Goal: Transaction & Acquisition: Purchase product/service

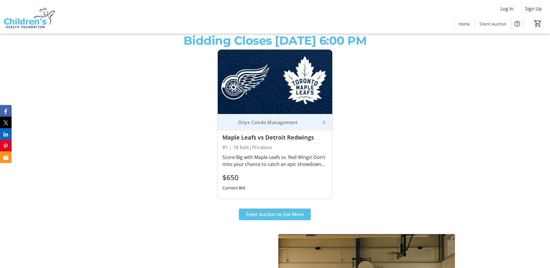
scroll to position [261, 0]
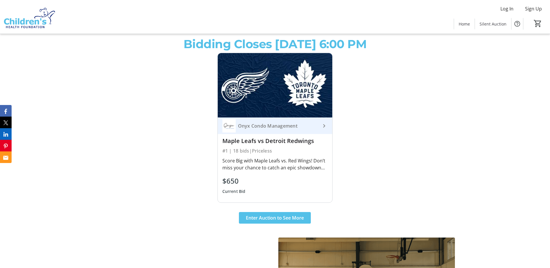
click at [268, 164] on div "Score Big with Maple Leafs vs. Red Wings! Don’t miss your chance to catch an ep…" at bounding box center [275, 164] width 106 height 14
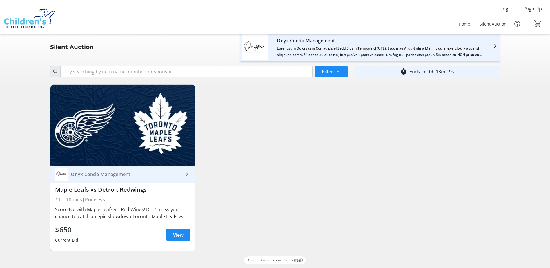
scroll to position [4, 0]
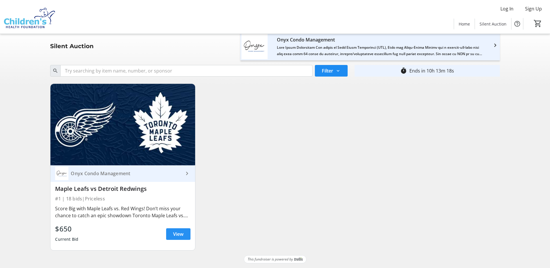
click at [182, 235] on span "View" at bounding box center [178, 233] width 10 height 7
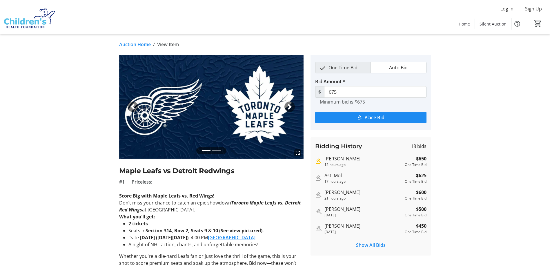
scroll to position [29, 0]
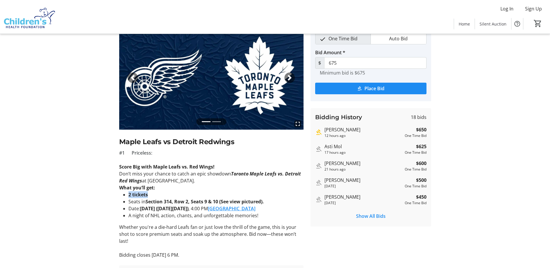
drag, startPoint x: 128, startPoint y: 194, endPoint x: 151, endPoint y: 195, distance: 22.9
click at [151, 195] on li "2 tickets" at bounding box center [215, 194] width 175 height 7
click at [222, 214] on li "A night of NHL action, chants, and unforgettable memories!" at bounding box center [215, 215] width 175 height 7
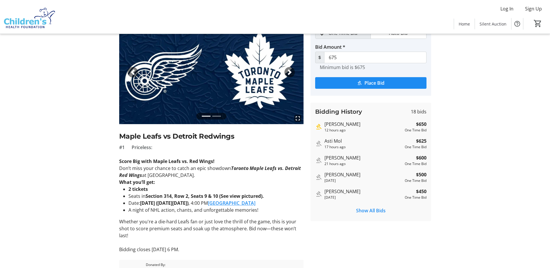
scroll to position [48, 0]
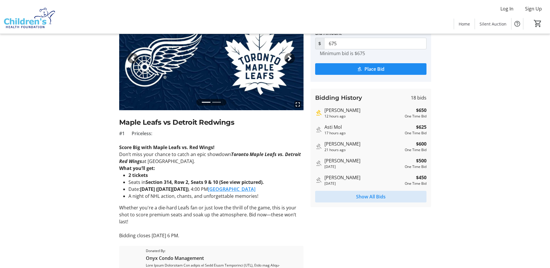
click at [368, 198] on span "Show All Bids" at bounding box center [371, 196] width 30 height 7
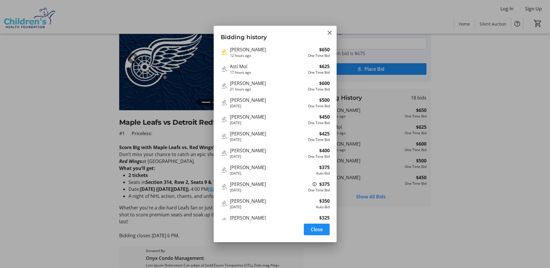
drag, startPoint x: 230, startPoint y: 150, endPoint x: 264, endPoint y: 152, distance: 33.7
click at [264, 152] on div "[PERSON_NAME]" at bounding box center [268, 150] width 76 height 7
drag, startPoint x: 264, startPoint y: 152, endPoint x: 255, endPoint y: 150, distance: 8.6
click at [255, 150] on div "[PERSON_NAME]" at bounding box center [268, 150] width 76 height 7
click at [332, 31] on mat-icon "Close" at bounding box center [329, 32] width 7 height 7
